Goal: Transaction & Acquisition: Purchase product/service

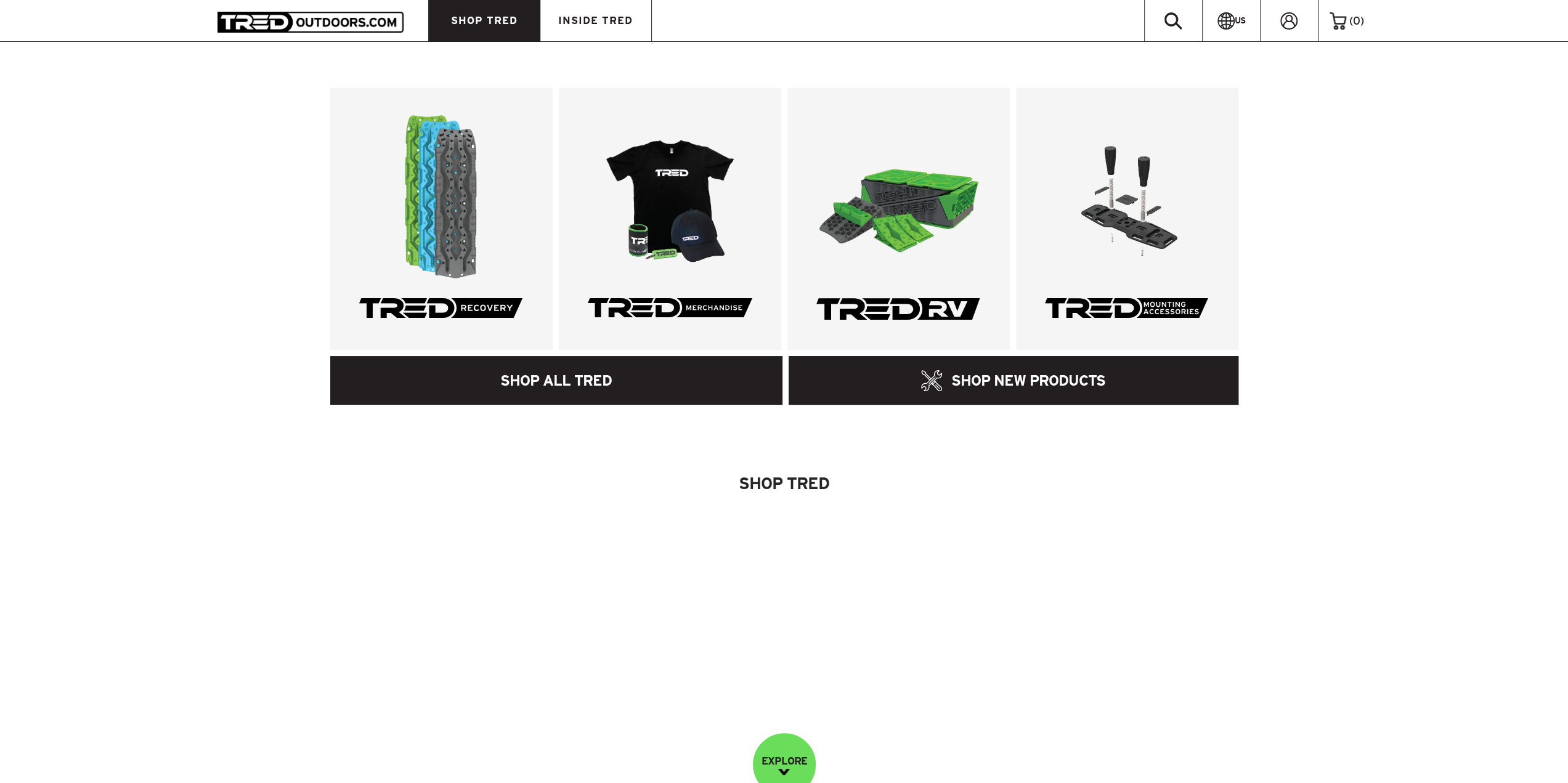
click at [624, 395] on link "SHOP ALL TRED" at bounding box center [556, 380] width 453 height 48
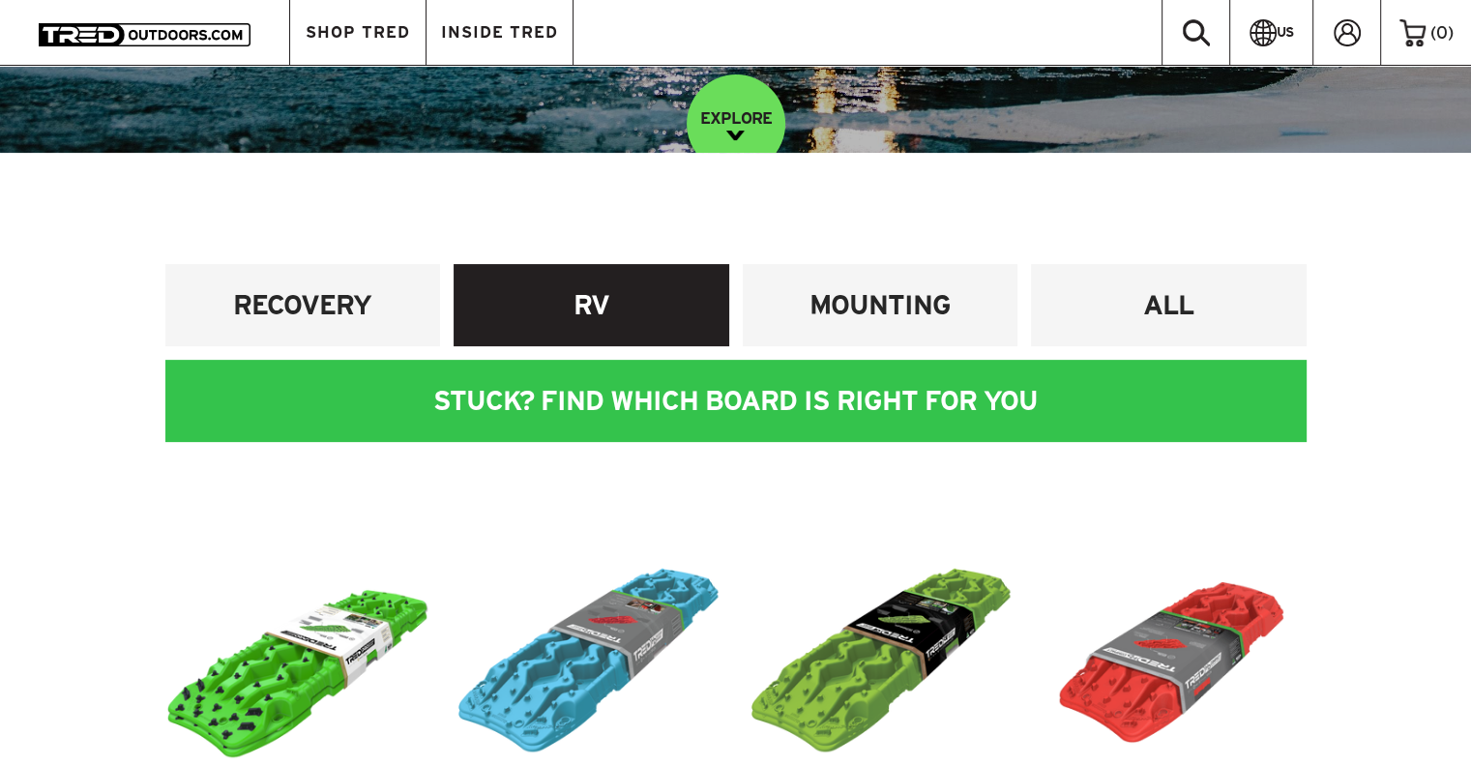
scroll to position [538, 0]
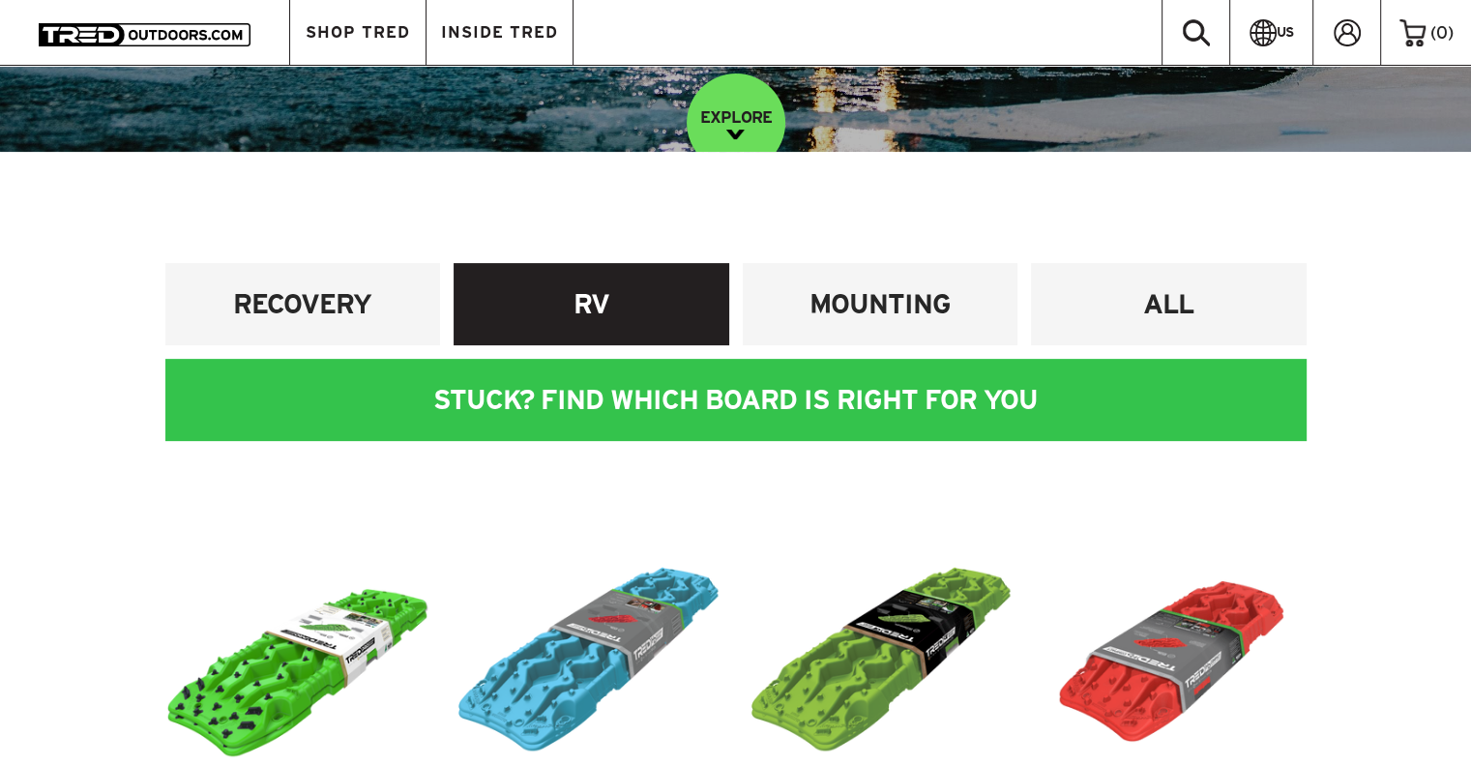
click at [589, 278] on link "RV" at bounding box center [592, 304] width 276 height 82
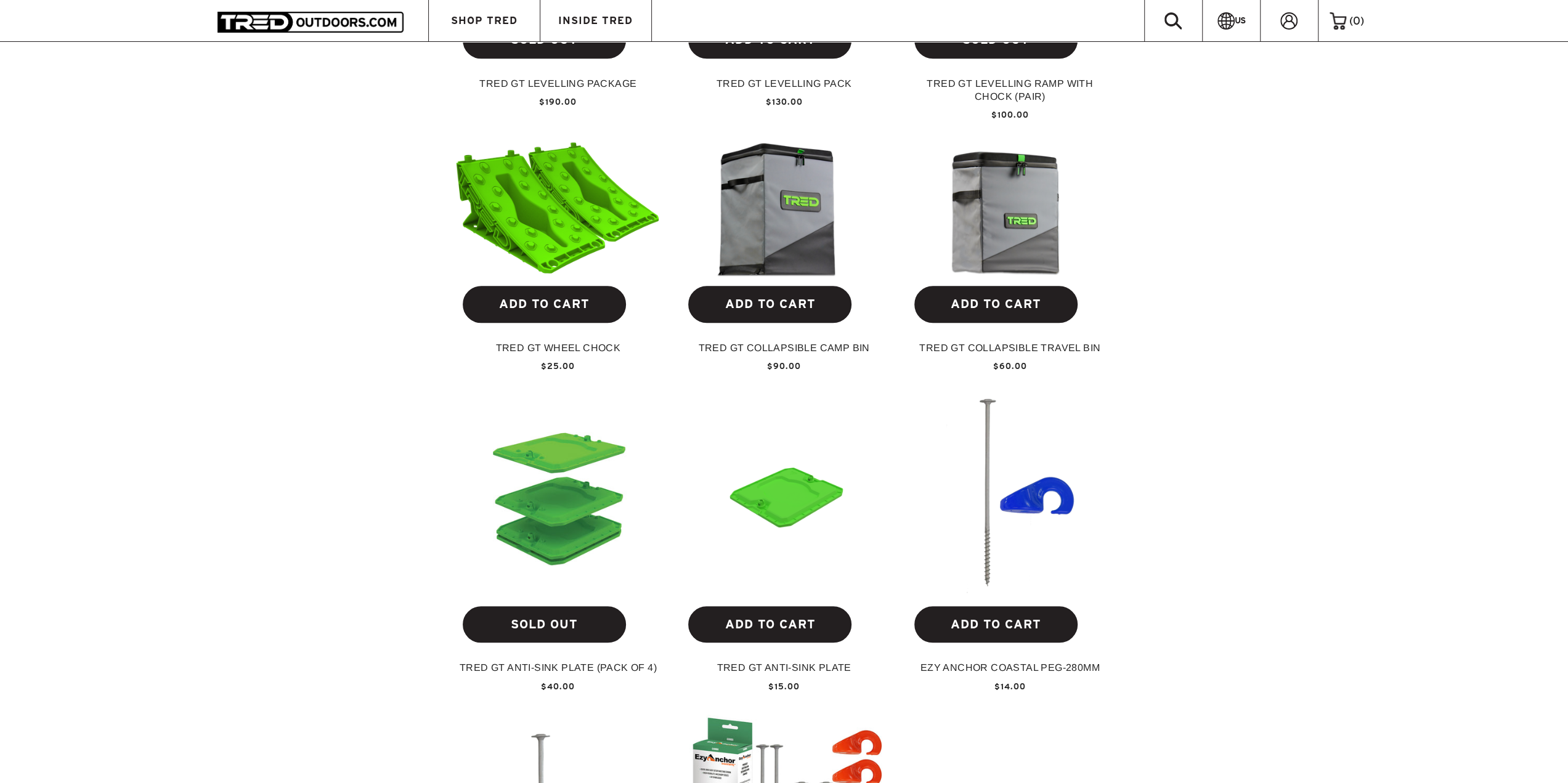
scroll to position [977, 0]
